Goal: Navigation & Orientation: Understand site structure

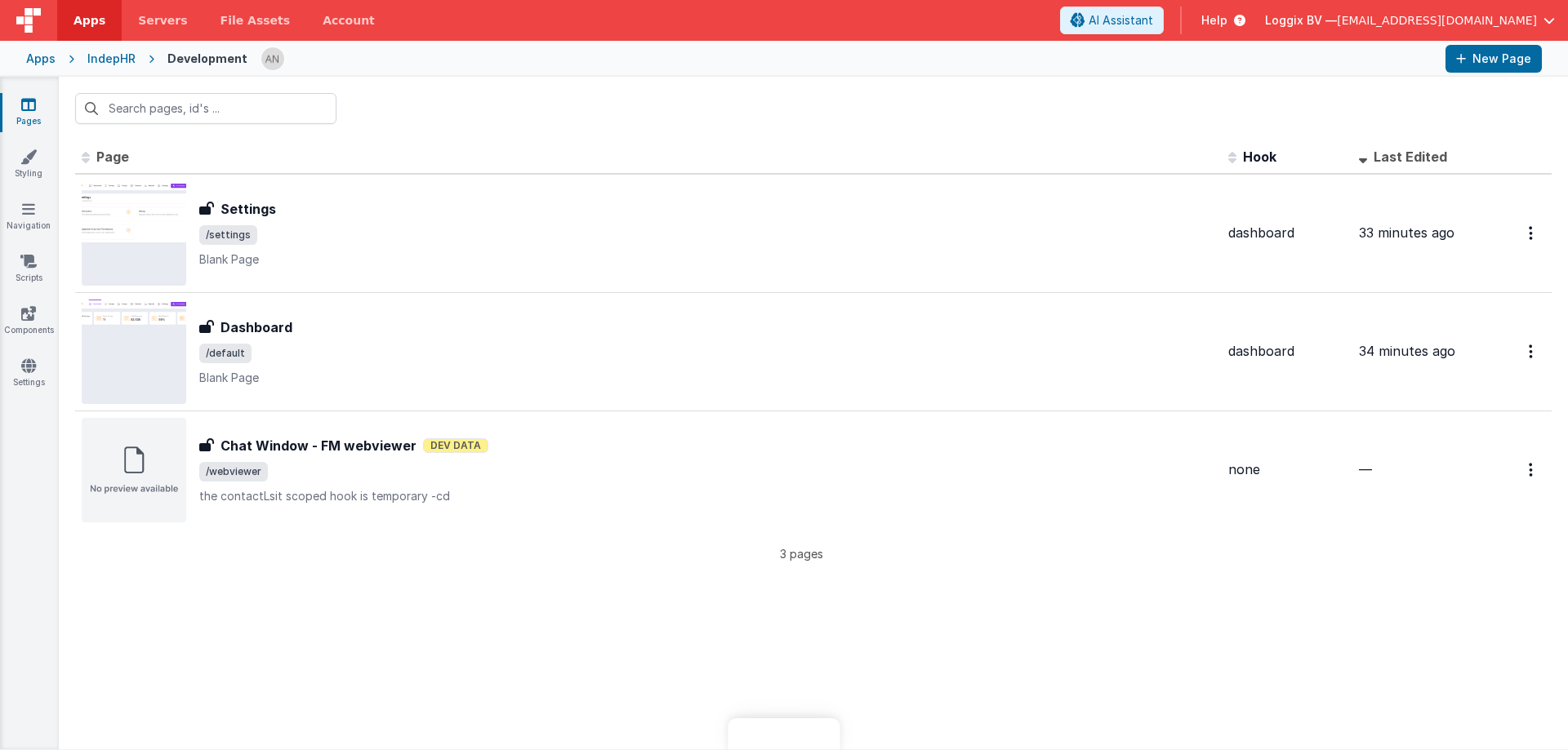
click at [98, 22] on span "Apps" at bounding box center [89, 20] width 32 height 16
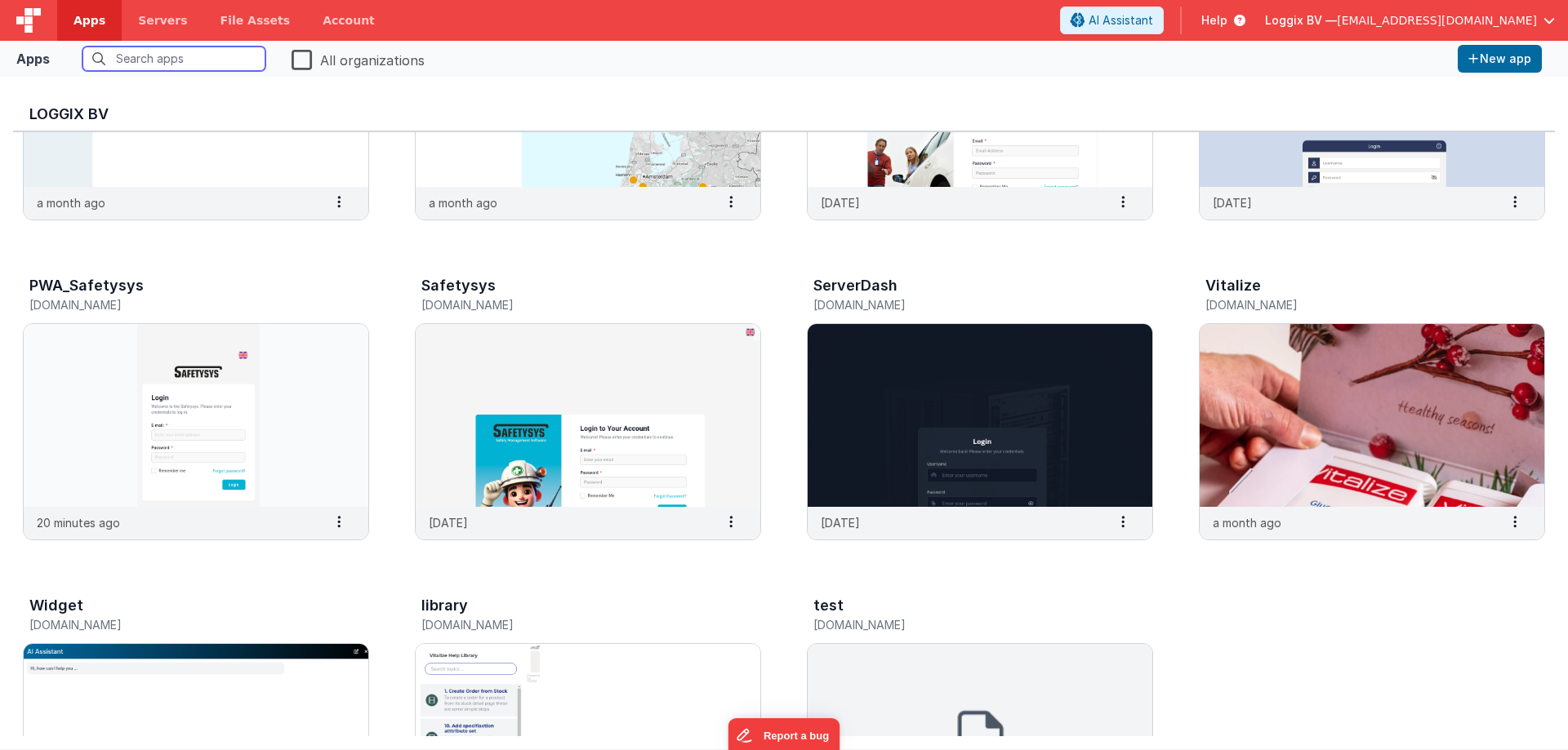
scroll to position [571, 0]
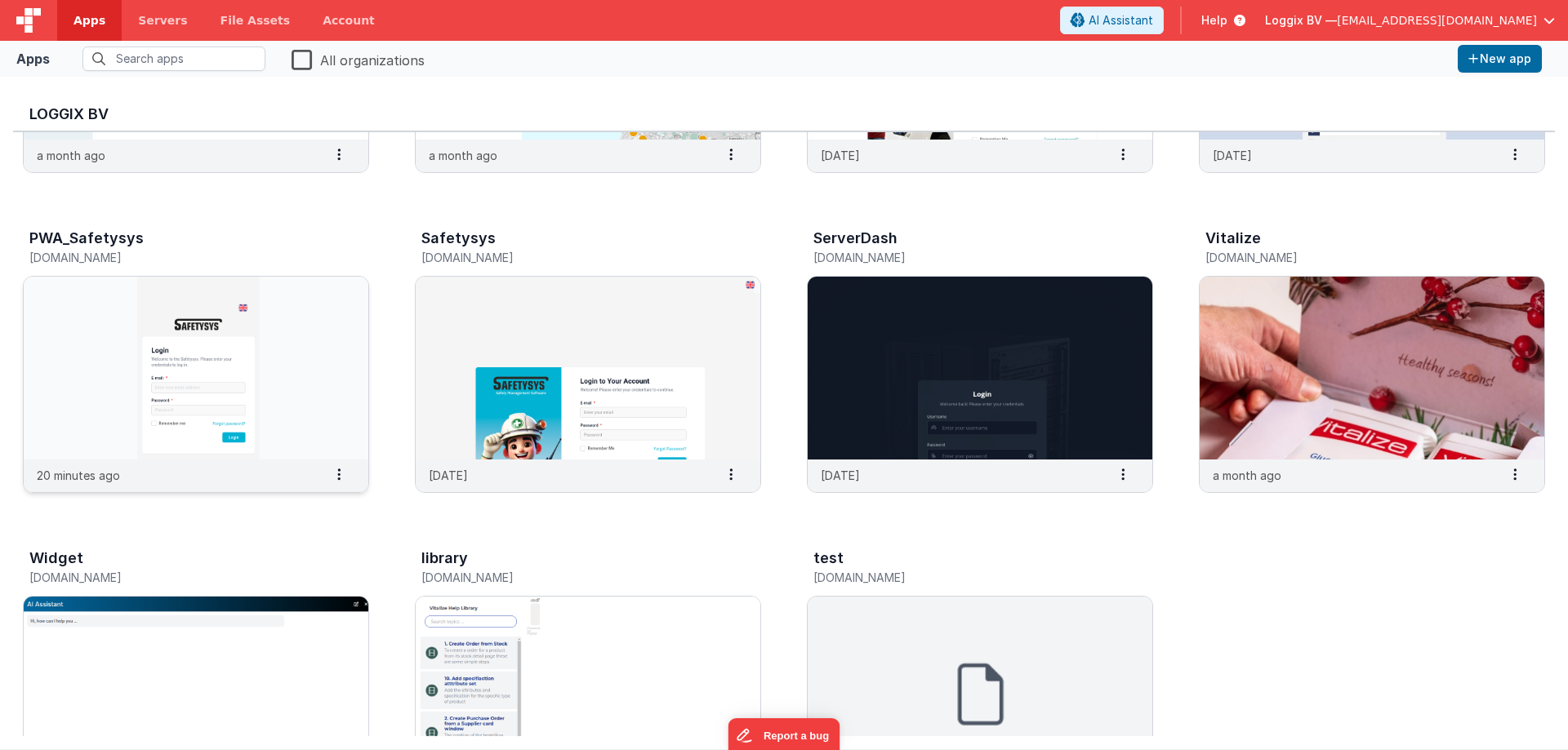
click at [206, 372] on img at bounding box center [196, 368] width 345 height 183
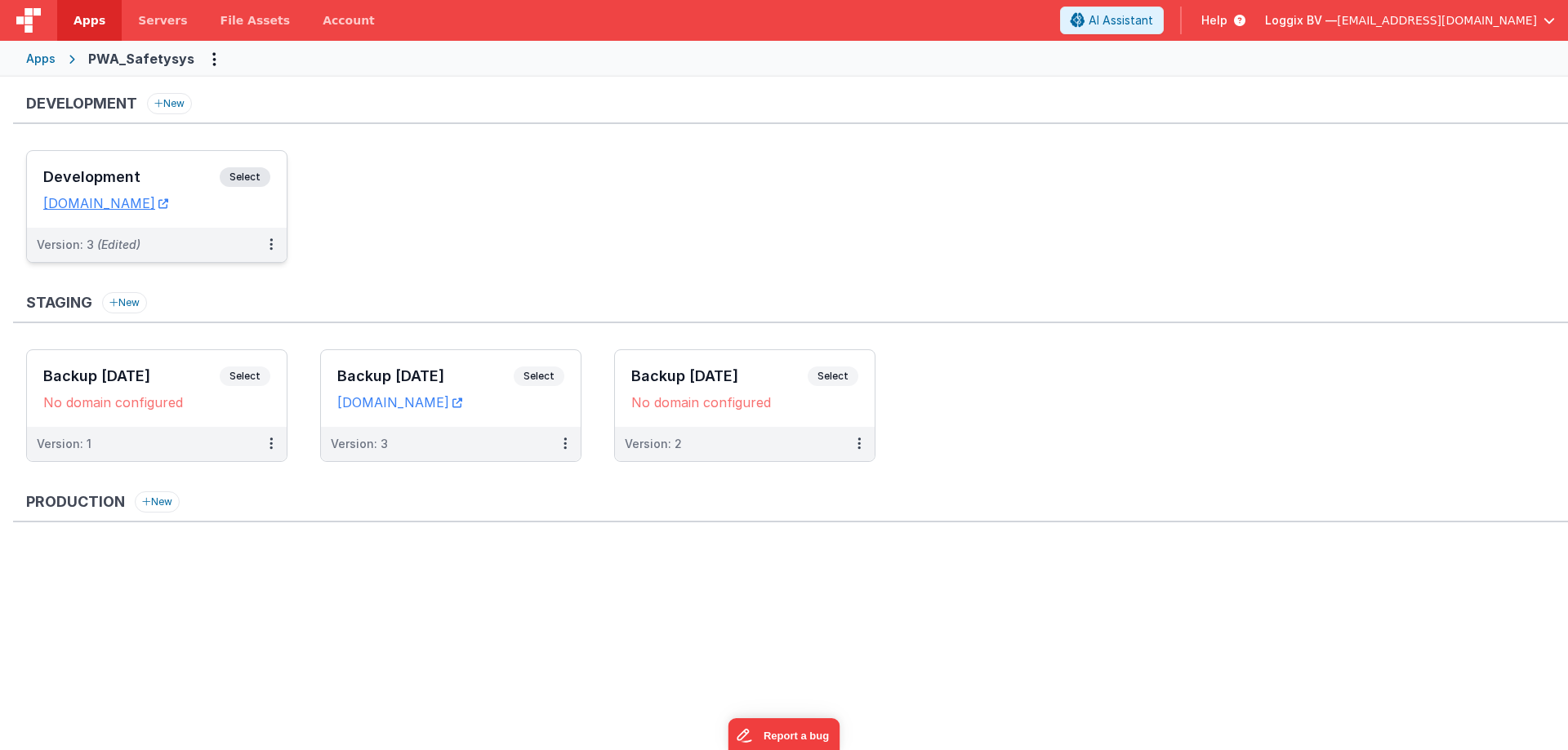
click at [256, 179] on span "Select" at bounding box center [245, 176] width 50 height 19
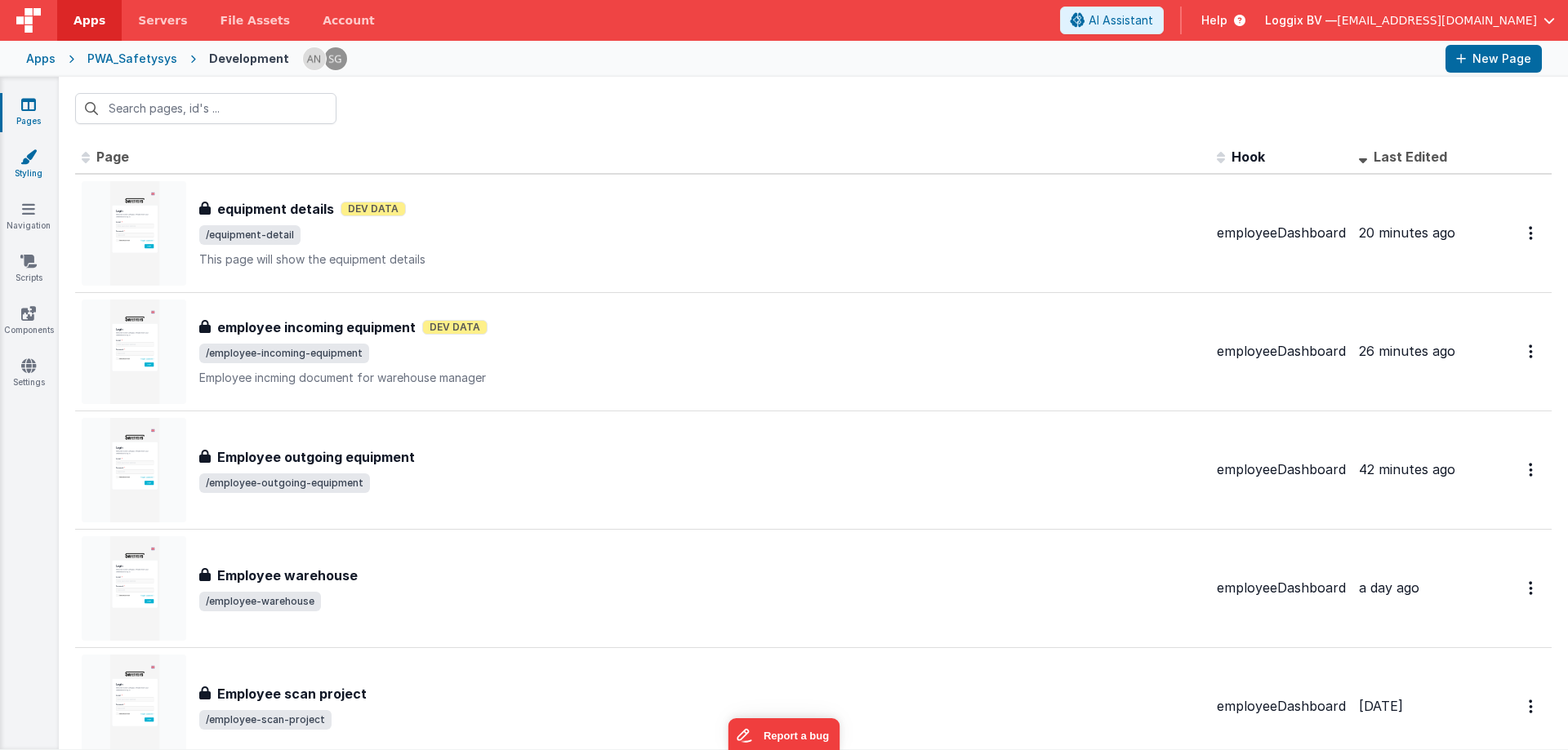
click at [36, 162] on icon at bounding box center [28, 156] width 16 height 16
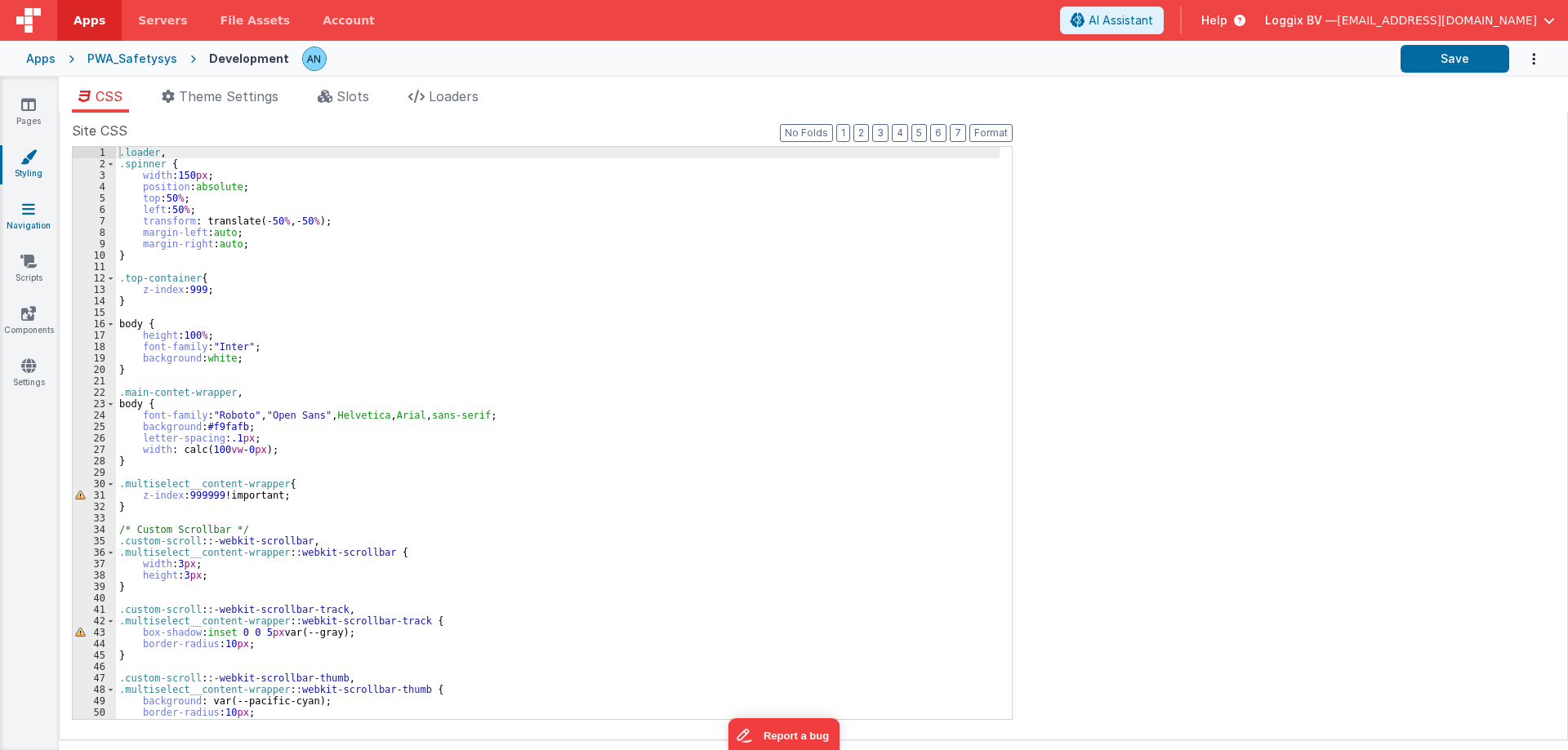
click at [36, 221] on link "Navigation" at bounding box center [29, 217] width 59 height 33
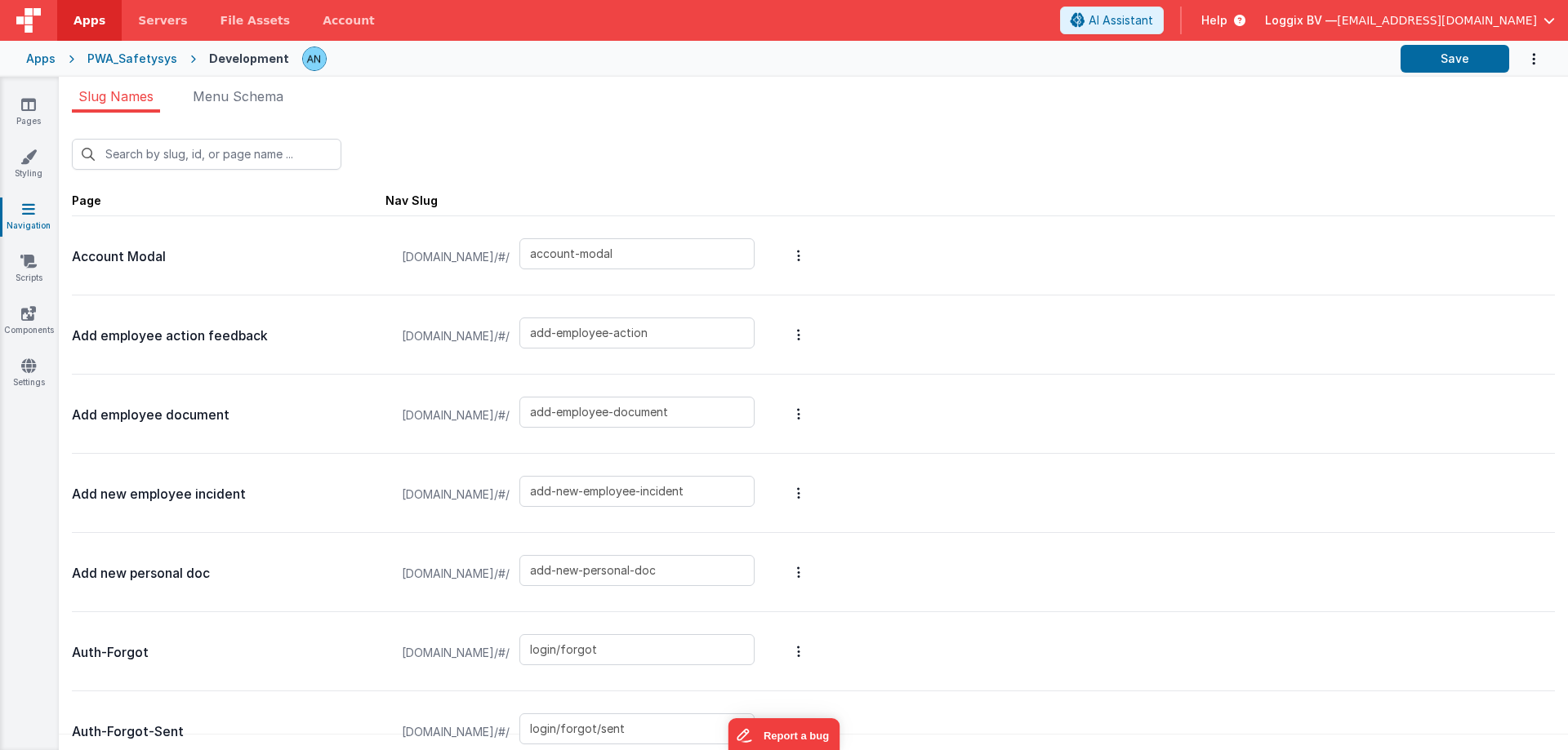
drag, startPoint x: 380, startPoint y: 553, endPoint x: 381, endPoint y: 302, distance: 251.0
click at [35, 371] on icon at bounding box center [28, 365] width 14 height 16
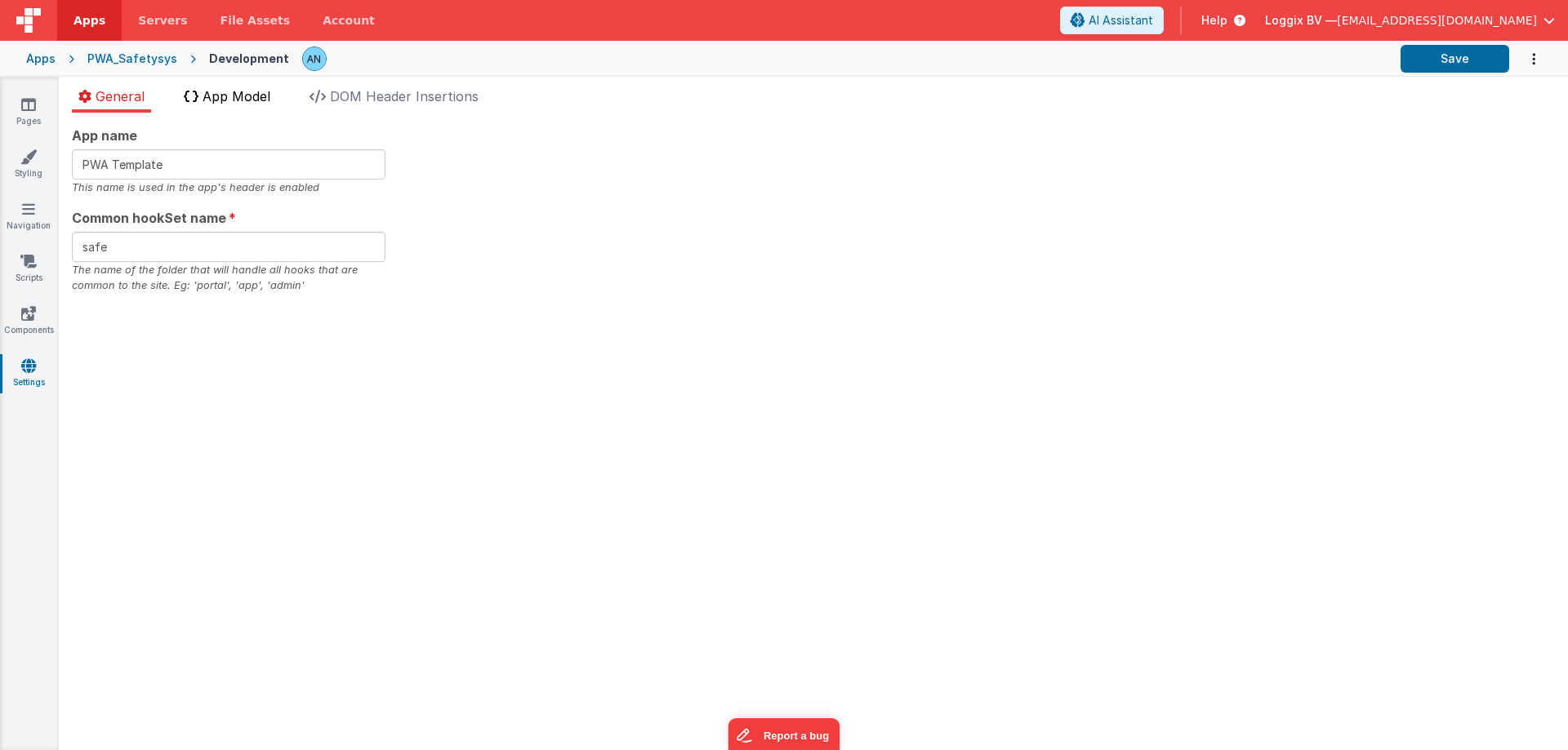
click at [270, 101] on span "App Model" at bounding box center [236, 96] width 68 height 16
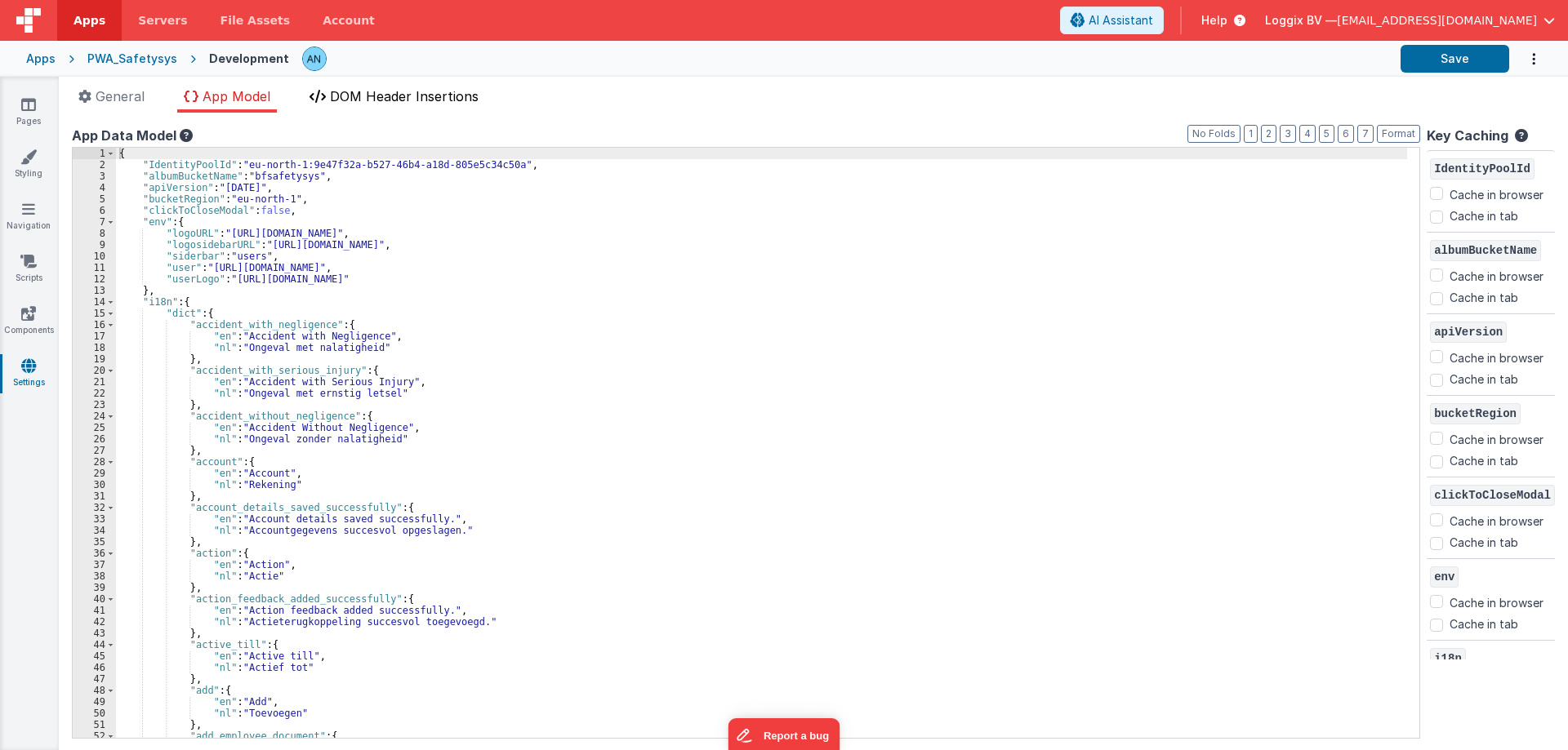
click at [336, 99] on span "DOM Header Insertions" at bounding box center [404, 96] width 149 height 16
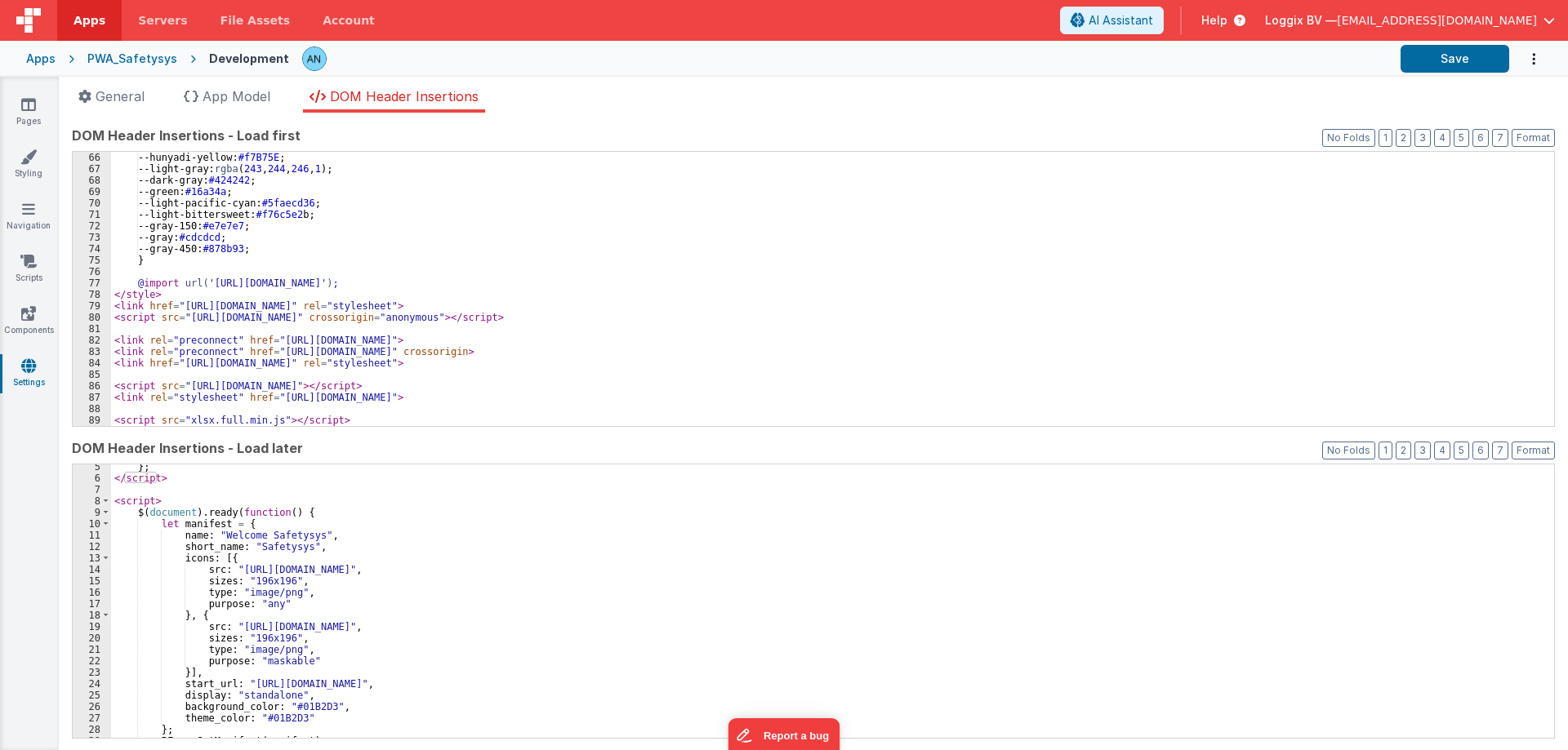
scroll to position [160, 0]
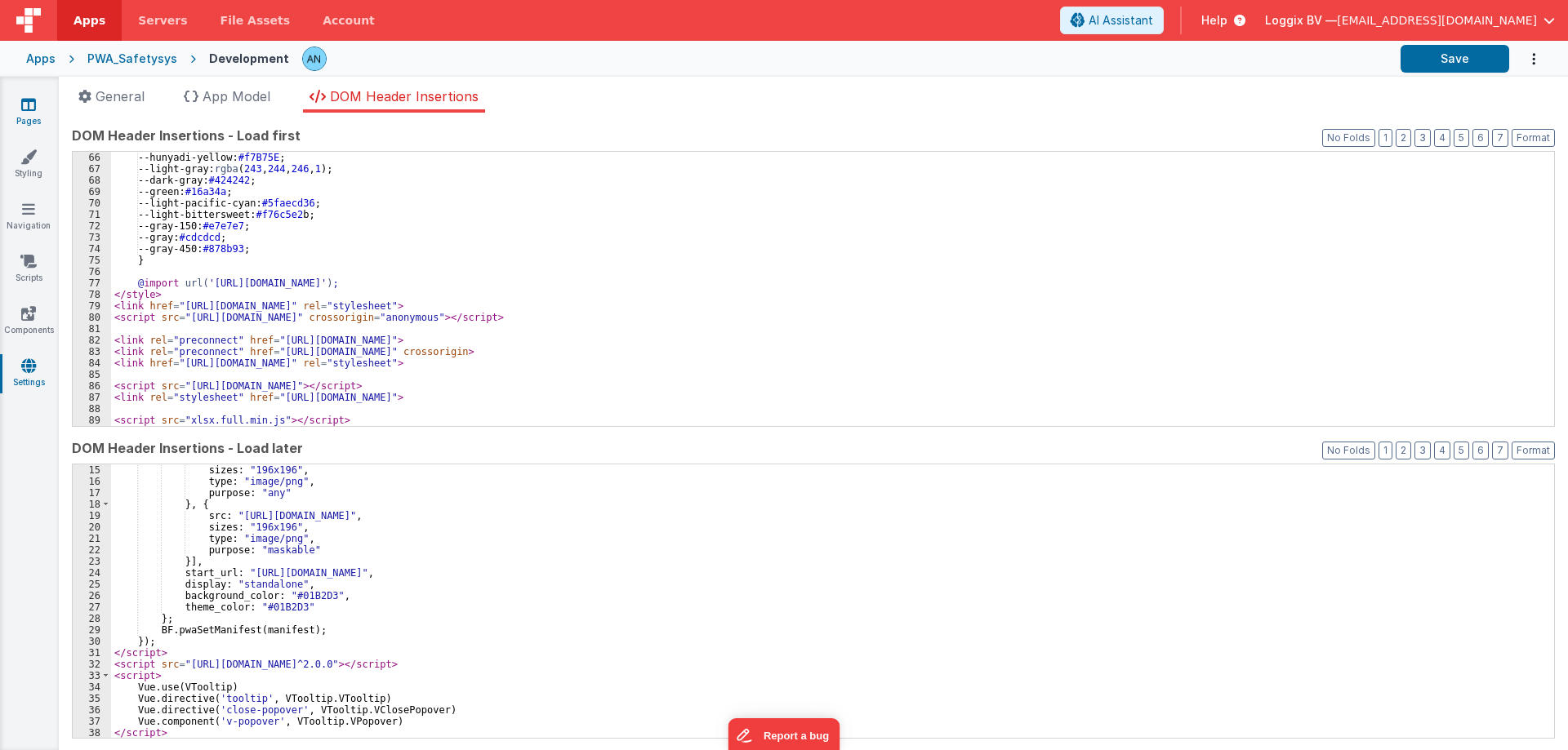
click at [48, 106] on link "Pages" at bounding box center [29, 113] width 59 height 33
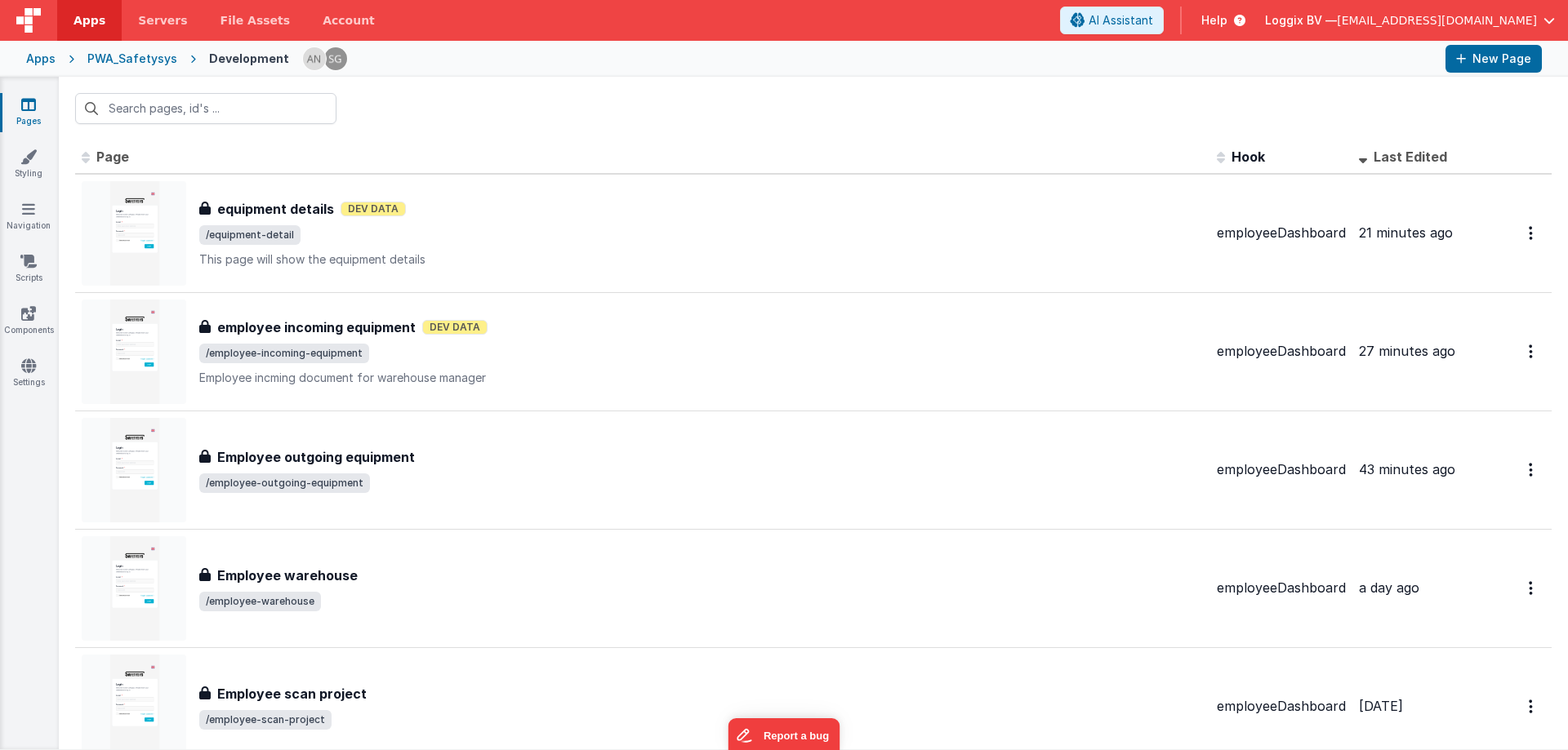
click at [385, 92] on div at bounding box center [813, 108] width 1509 height 64
click at [84, 21] on span "Apps" at bounding box center [89, 20] width 32 height 16
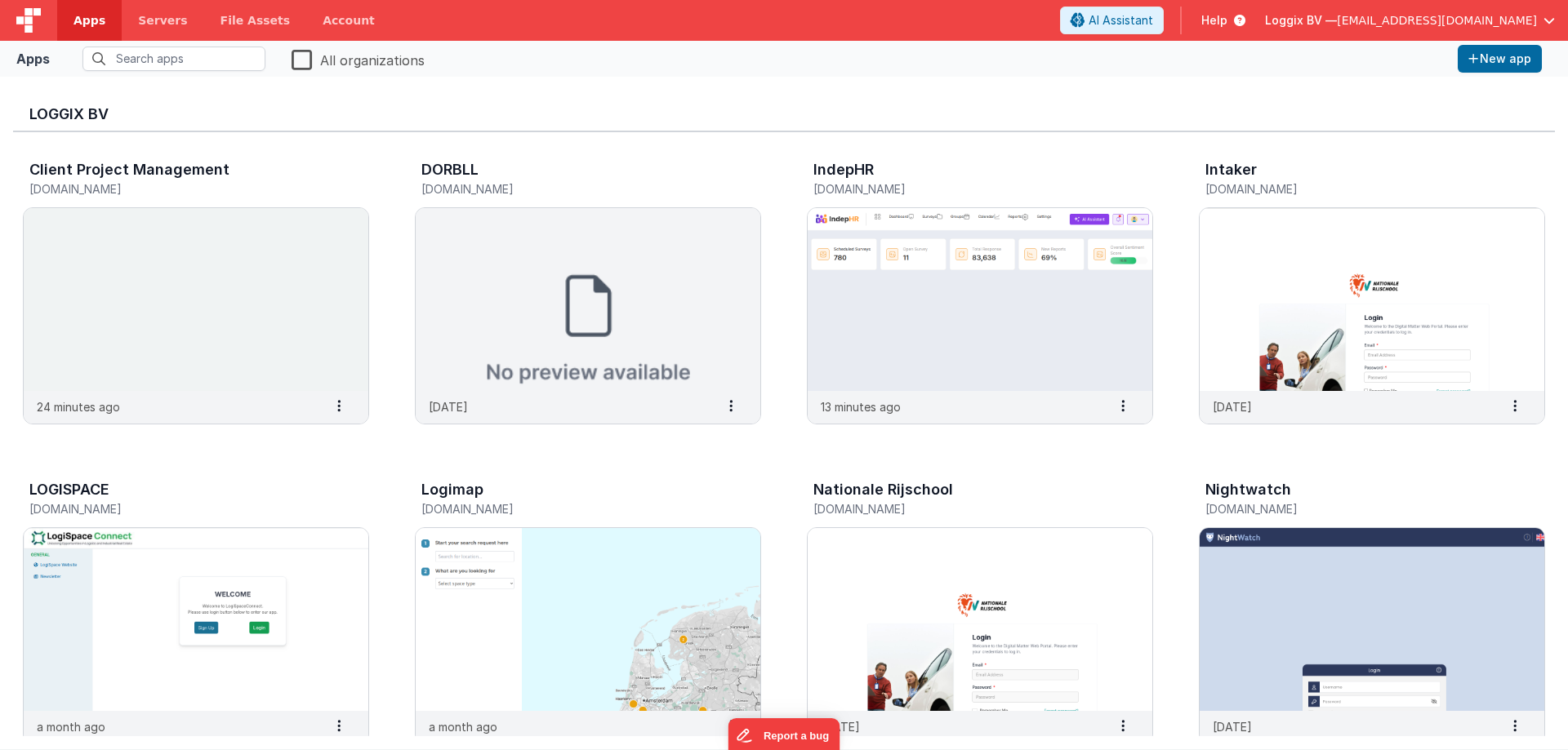
click at [82, 18] on span "Apps" at bounding box center [89, 20] width 32 height 16
